Goal: Information Seeking & Learning: Learn about a topic

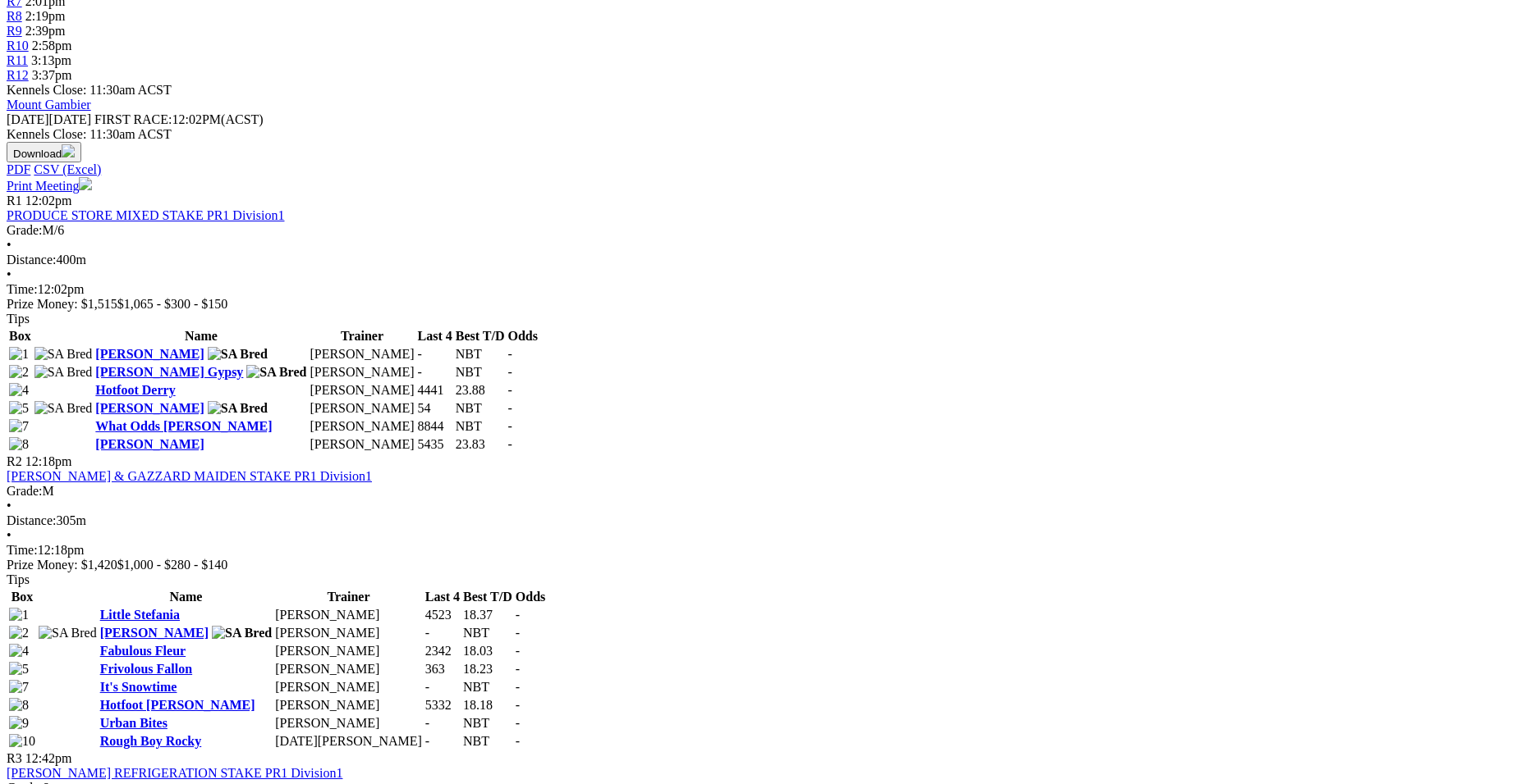
scroll to position [720, 0]
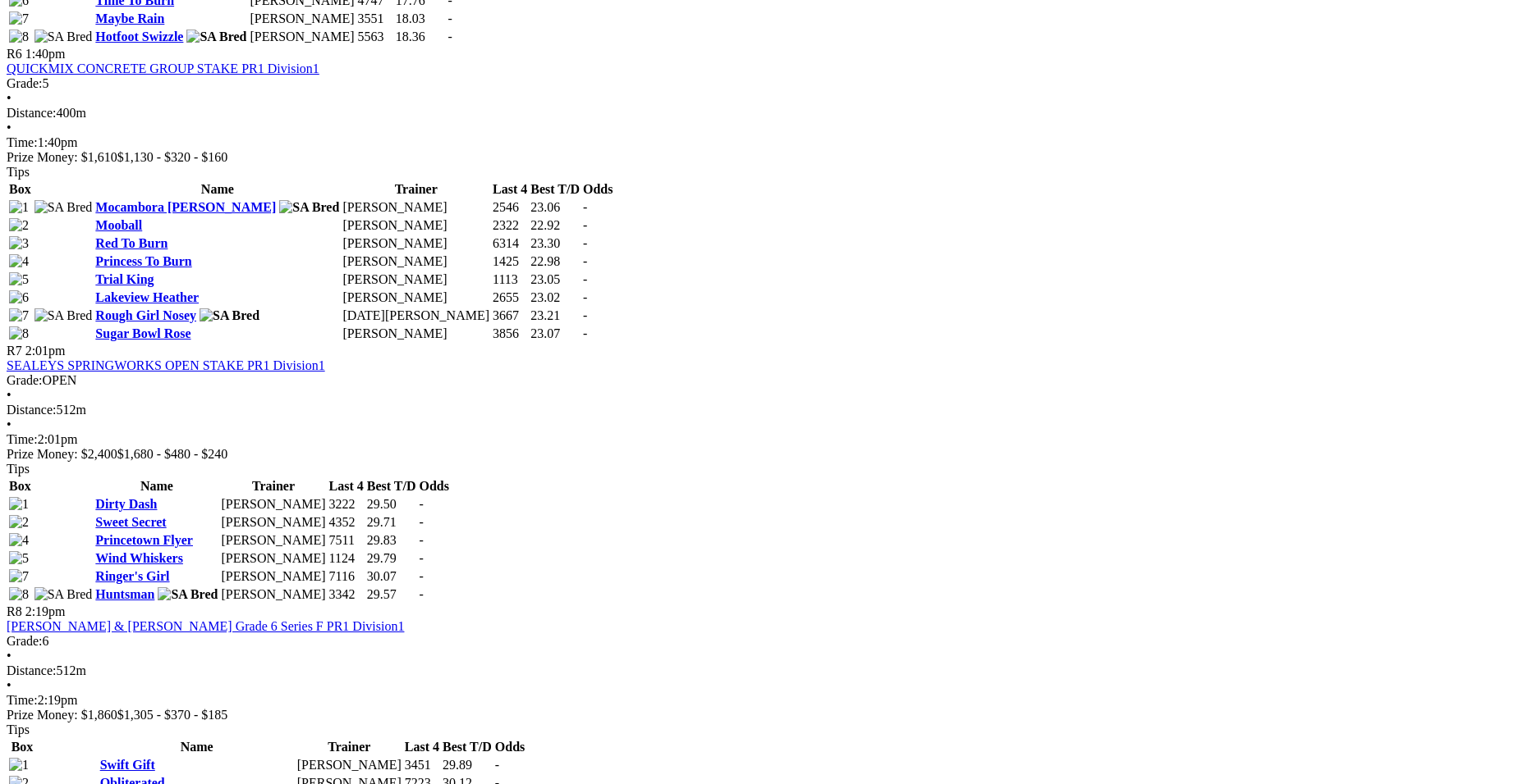
scroll to position [2269, 0]
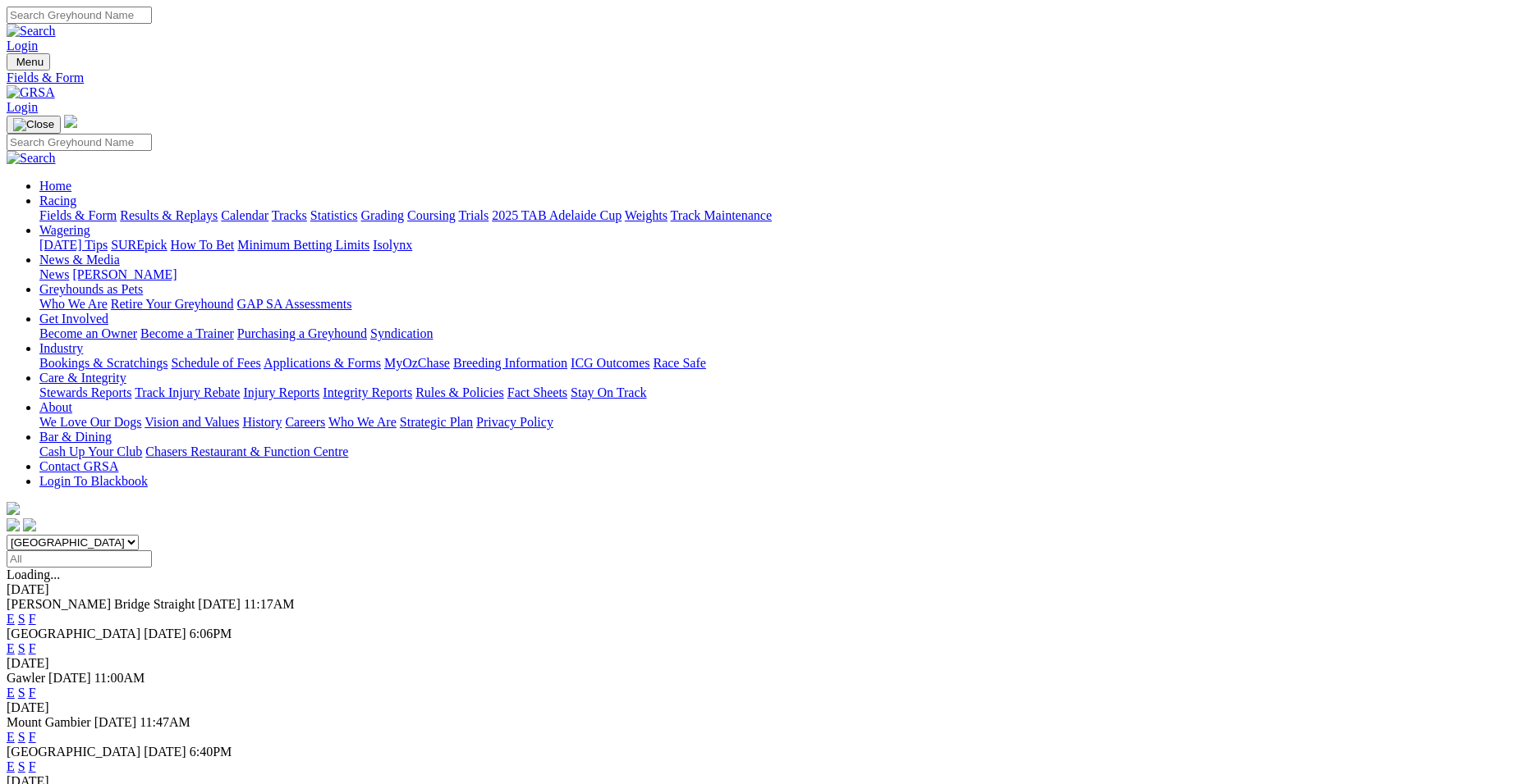
click at [36, 730] on link "F" at bounding box center [33, 737] width 8 height 14
